Goal: Task Accomplishment & Management: Use online tool/utility

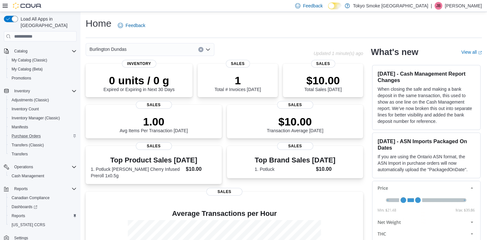
scroll to position [50, 0]
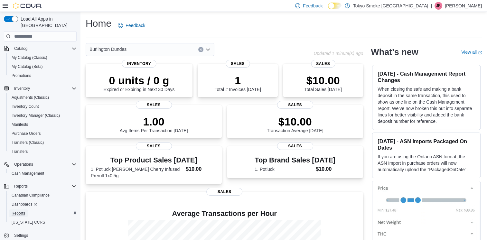
click at [16, 211] on span "Reports" at bounding box center [19, 213] width 14 height 5
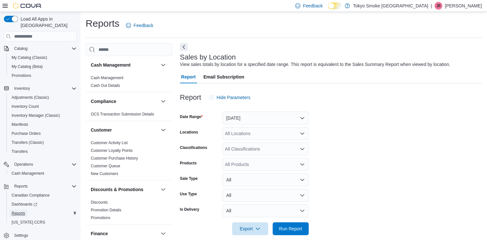
scroll to position [8, 0]
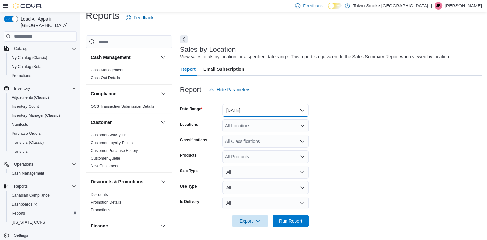
click at [301, 109] on button "[DATE]" at bounding box center [265, 110] width 86 height 13
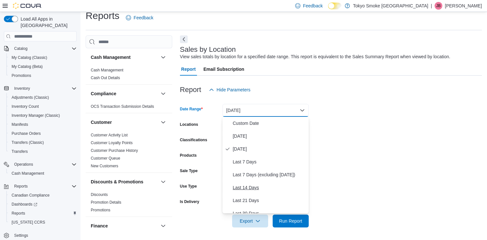
scroll to position [32, 0]
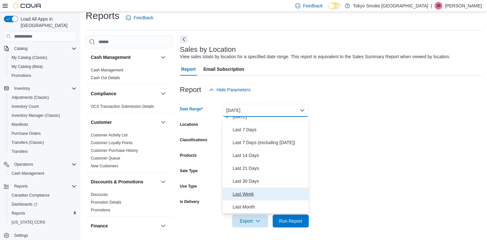
click at [246, 190] on span "Last Week" at bounding box center [269, 194] width 73 height 8
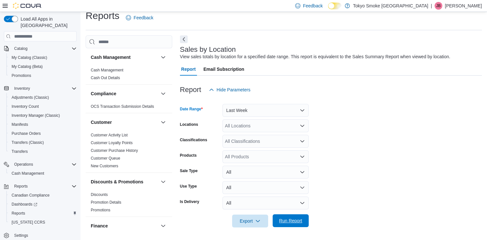
click at [302, 217] on span "Run Report" at bounding box center [290, 220] width 28 height 13
